Goal: Find specific page/section: Find specific page/section

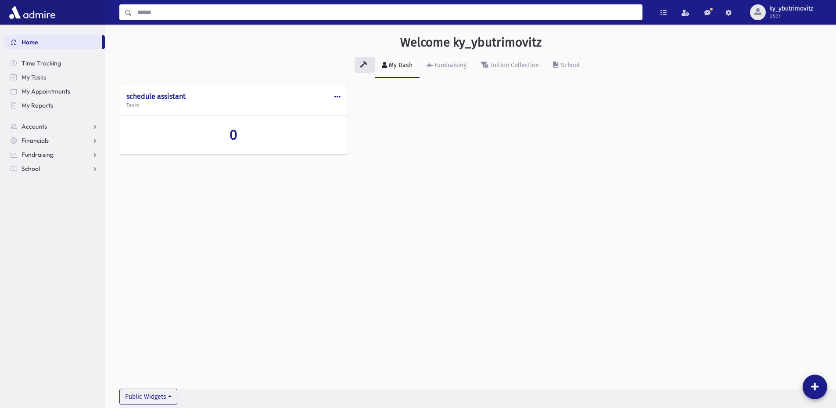
click at [136, 15] on input "Search" at bounding box center [387, 12] width 510 height 16
type input "********"
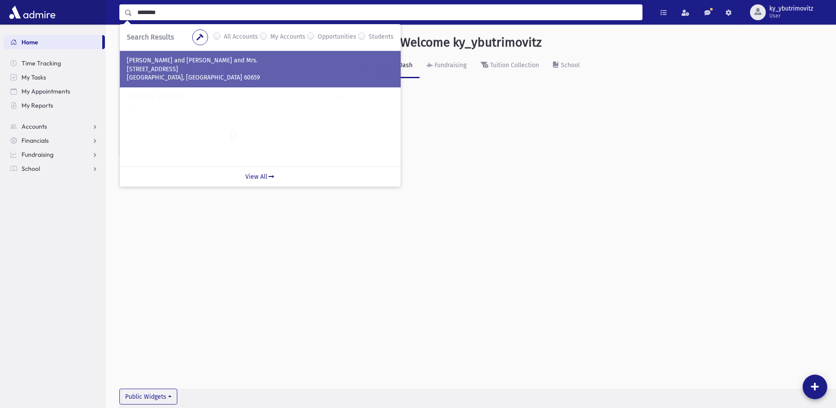
click at [153, 67] on p "[STREET_ADDRESS]" at bounding box center [260, 69] width 267 height 9
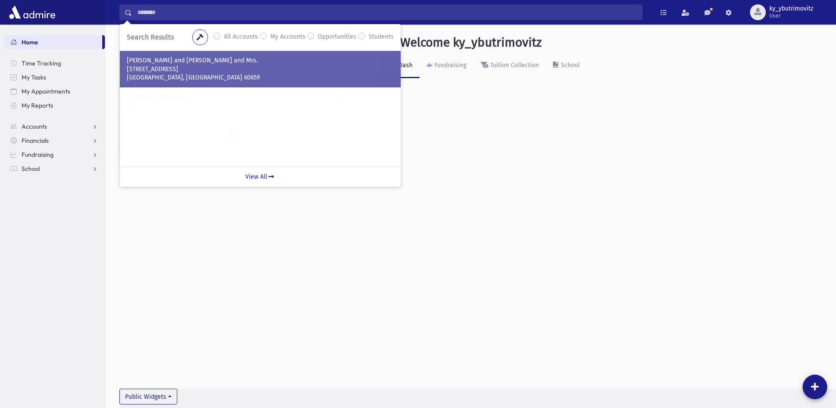
click at [153, 67] on p "[STREET_ADDRESS]" at bounding box center [260, 69] width 267 height 9
